Goal: Information Seeking & Learning: Learn about a topic

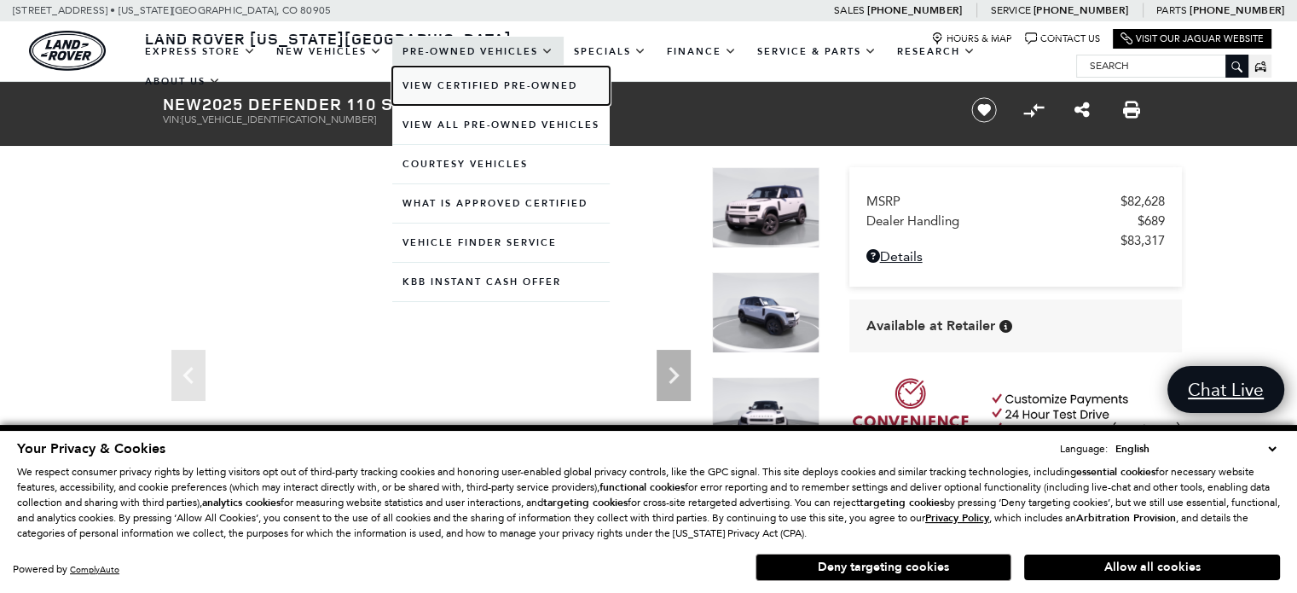
click at [479, 84] on link "View Certified Pre-Owned" at bounding box center [501, 86] width 218 height 38
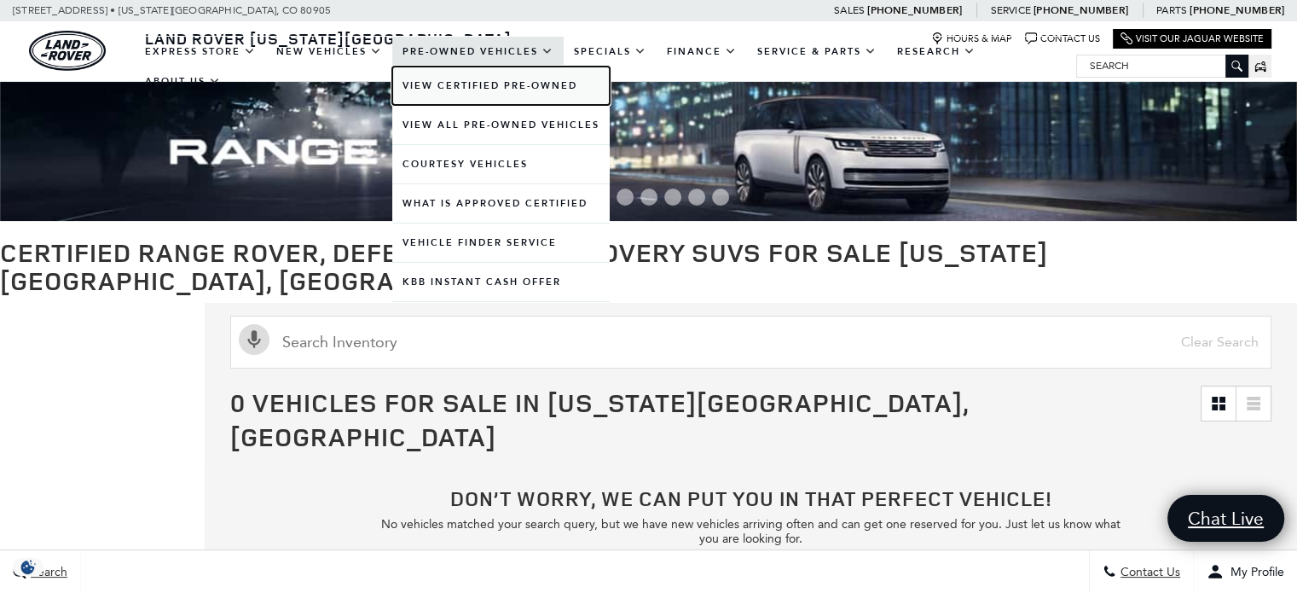
click at [481, 83] on link "View Certified Pre-Owned" at bounding box center [501, 86] width 218 height 38
